Goal: Communication & Community: Participate in discussion

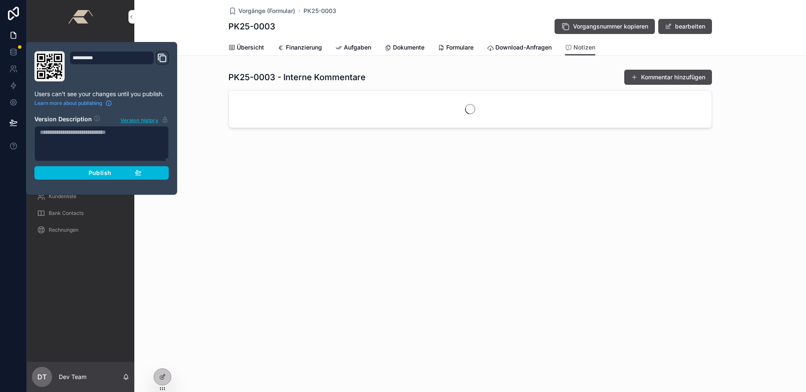
click at [445, 26] on div "PK25-0003 Vorgangsnummer kopieren bearbeiten" at bounding box center [469, 26] width 483 height 16
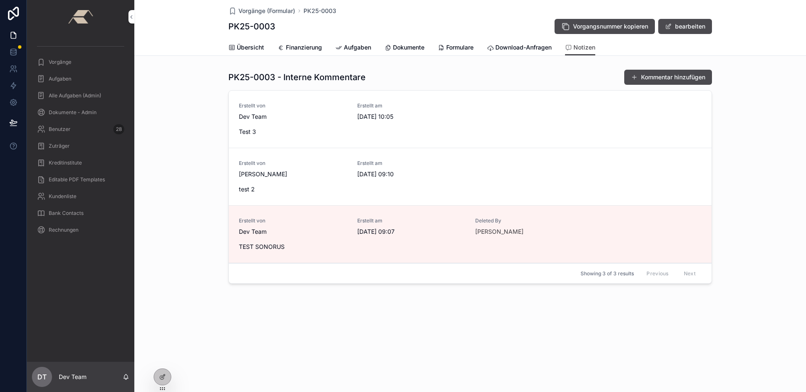
click at [582, 52] on link "Notizen" at bounding box center [580, 48] width 30 height 16
click at [640, 77] on button "Kommentar hinzufügen" at bounding box center [668, 77] width 88 height 15
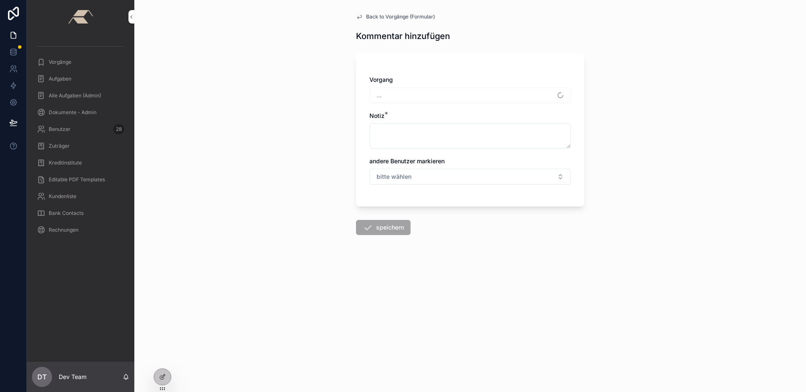
click at [154, 376] on div at bounding box center [162, 377] width 17 height 16
drag, startPoint x: 286, startPoint y: 156, endPoint x: 282, endPoint y: 148, distance: 9.2
click at [286, 156] on div "Back to Vorgänge (Formular) Kommentar hinzufügen Vorgang PK25-0003 Notiz * ande…" at bounding box center [469, 196] width 671 height 392
click at [166, 377] on div at bounding box center [162, 377] width 17 height 16
